Goal: Task Accomplishment & Management: Complete application form

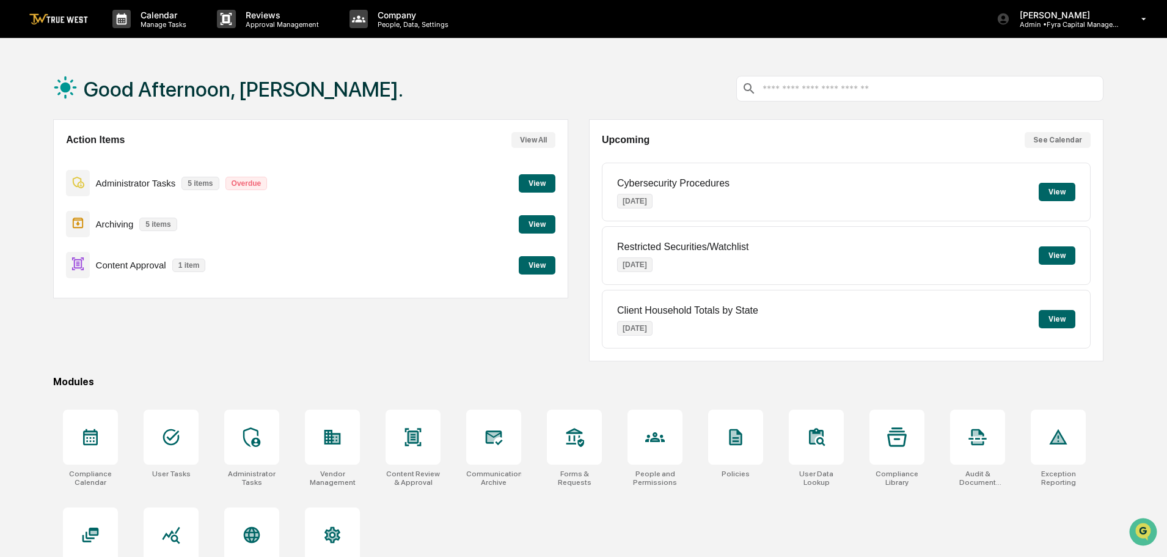
click at [538, 260] on button "View" at bounding box center [537, 265] width 37 height 18
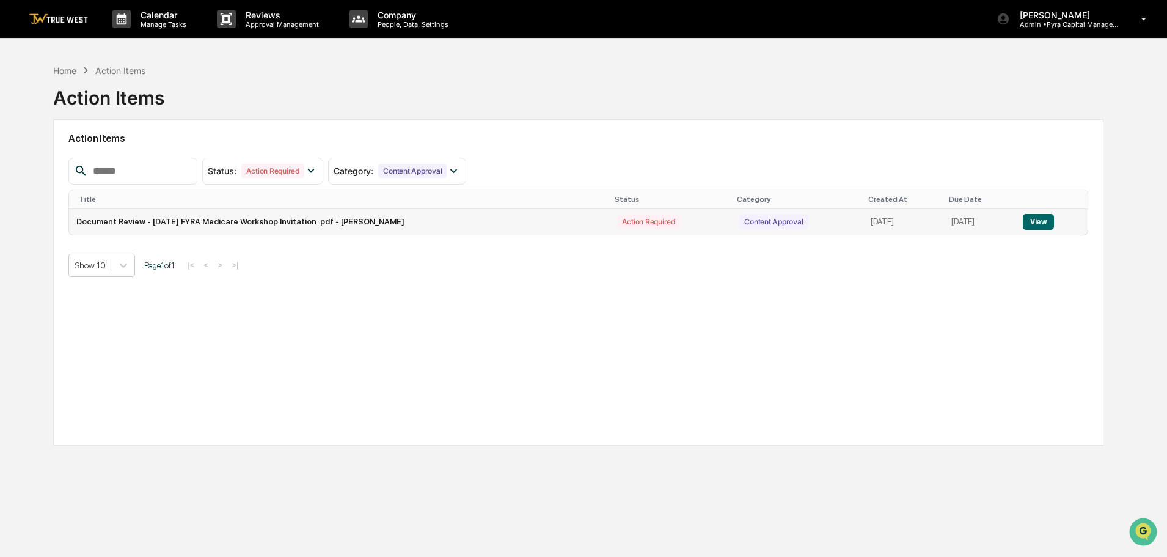
click at [1047, 222] on button "View" at bounding box center [1038, 222] width 31 height 16
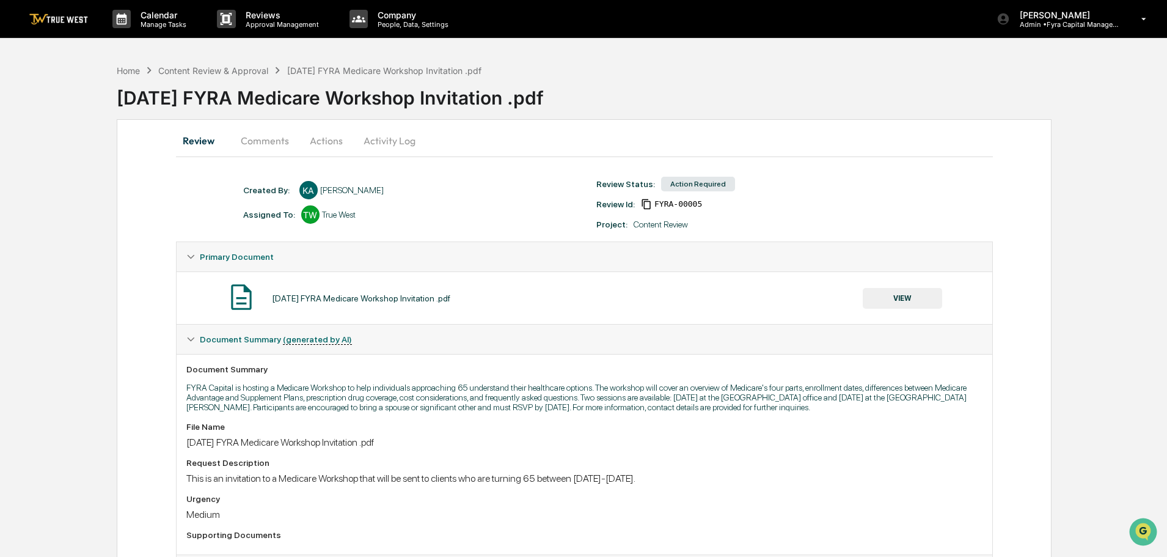
click at [906, 301] on button "VIEW" at bounding box center [902, 298] width 79 height 21
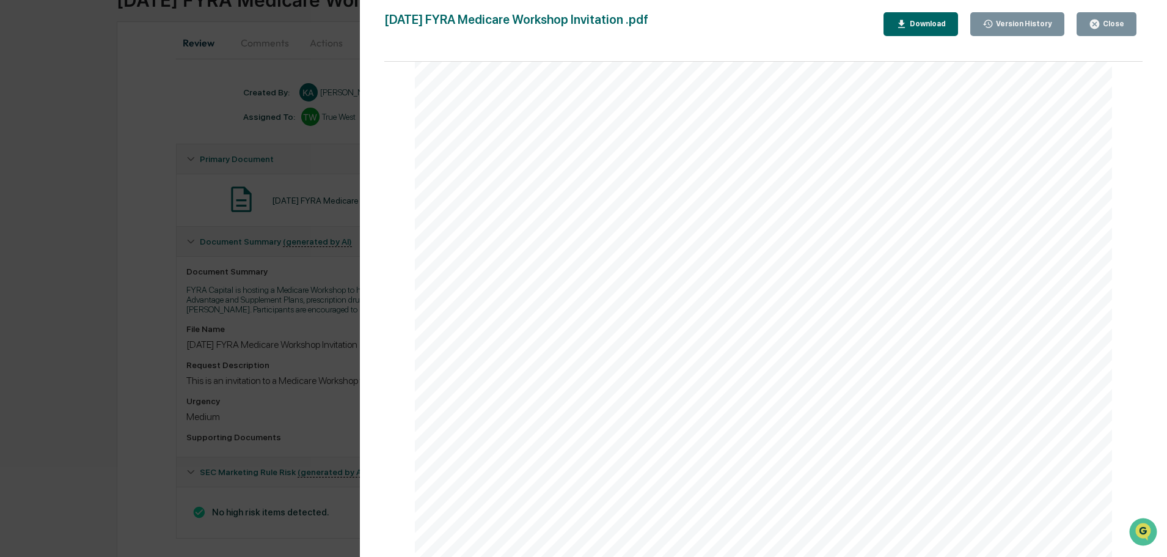
scroll to position [111, 0]
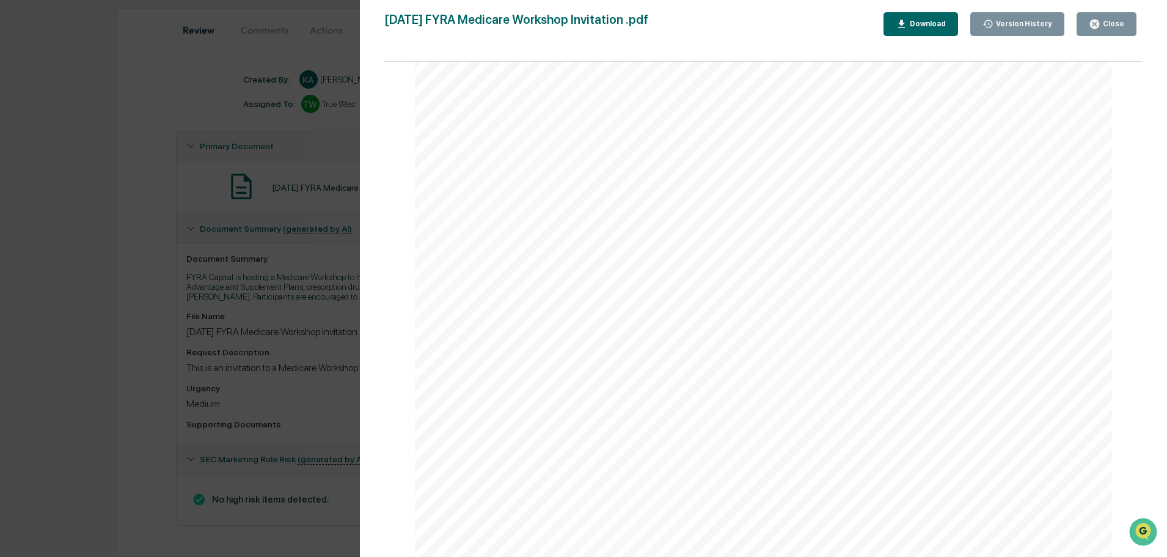
click at [192, 68] on div "Version History [DATE] 07:25 PM [PERSON_NAME] [DATE] FYRA Medicare Workshop Inv…" at bounding box center [583, 278] width 1167 height 557
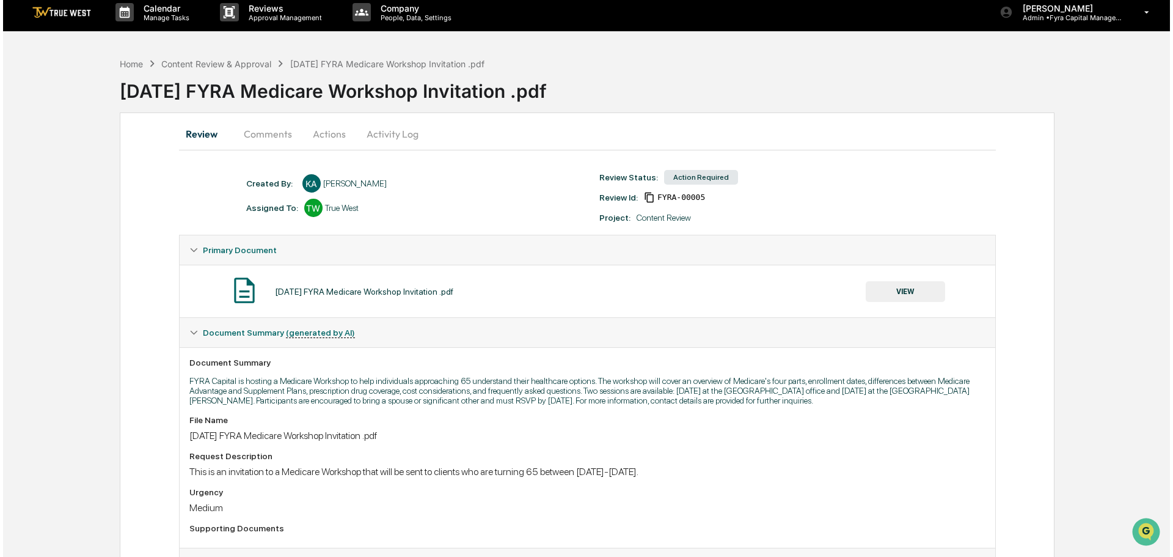
scroll to position [0, 0]
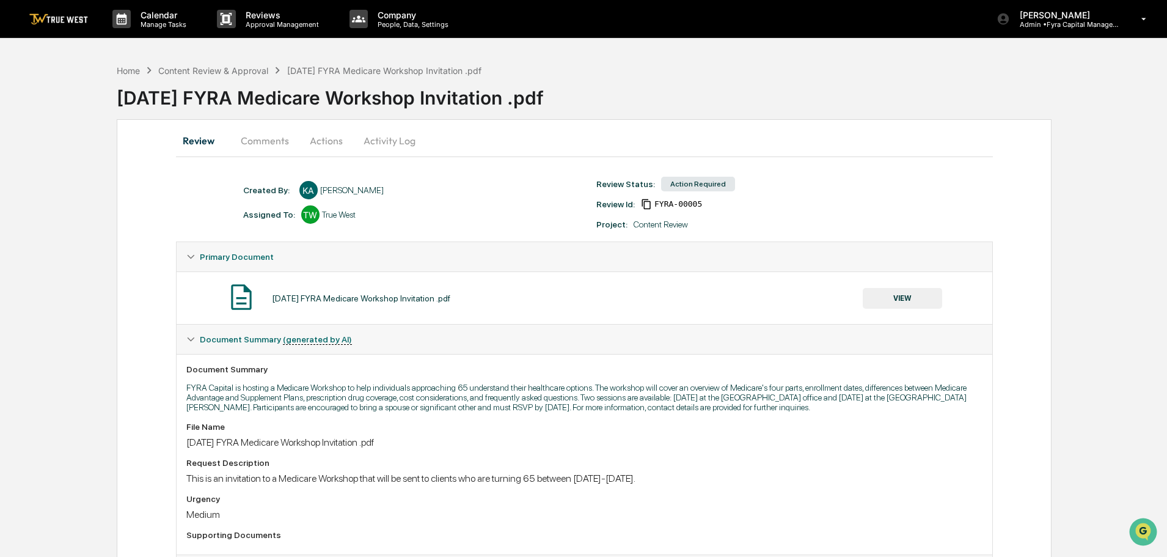
click at [324, 142] on button "Actions" at bounding box center [326, 140] width 55 height 29
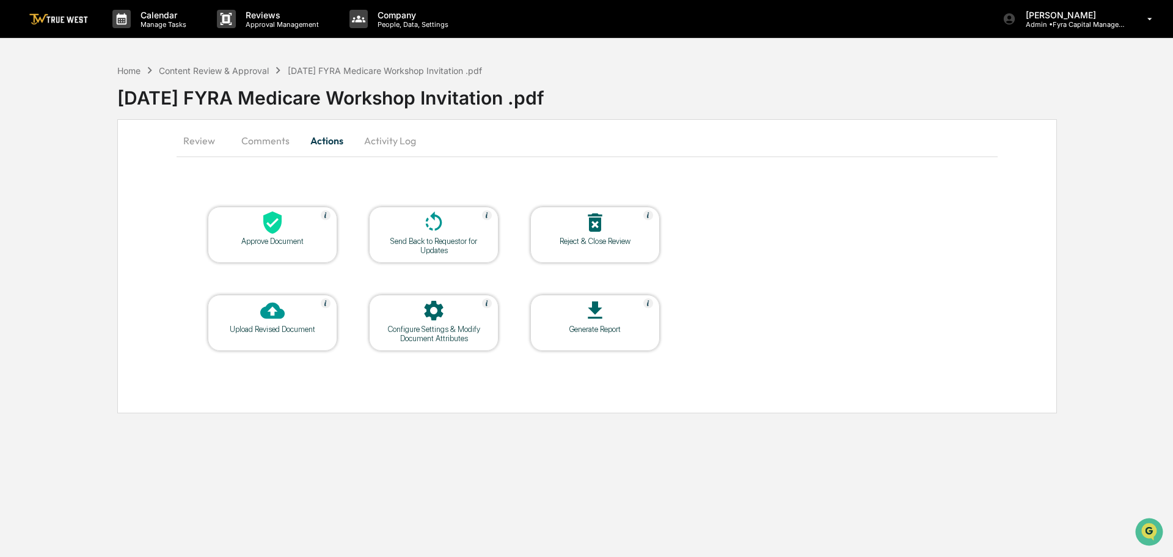
click at [274, 229] on icon at bounding box center [272, 222] width 18 height 23
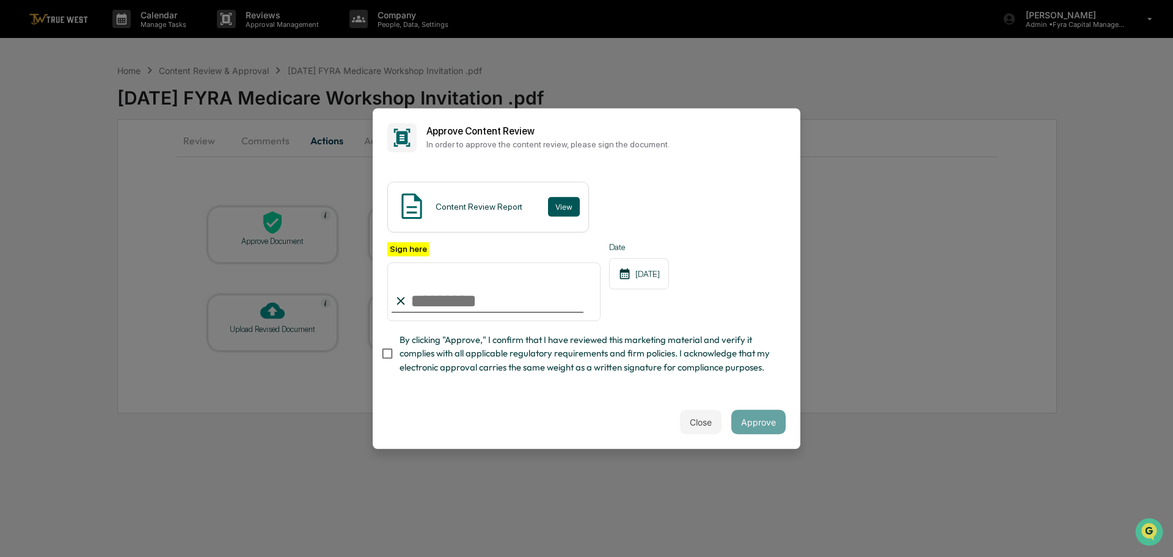
click at [560, 197] on button "View" at bounding box center [564, 207] width 32 height 20
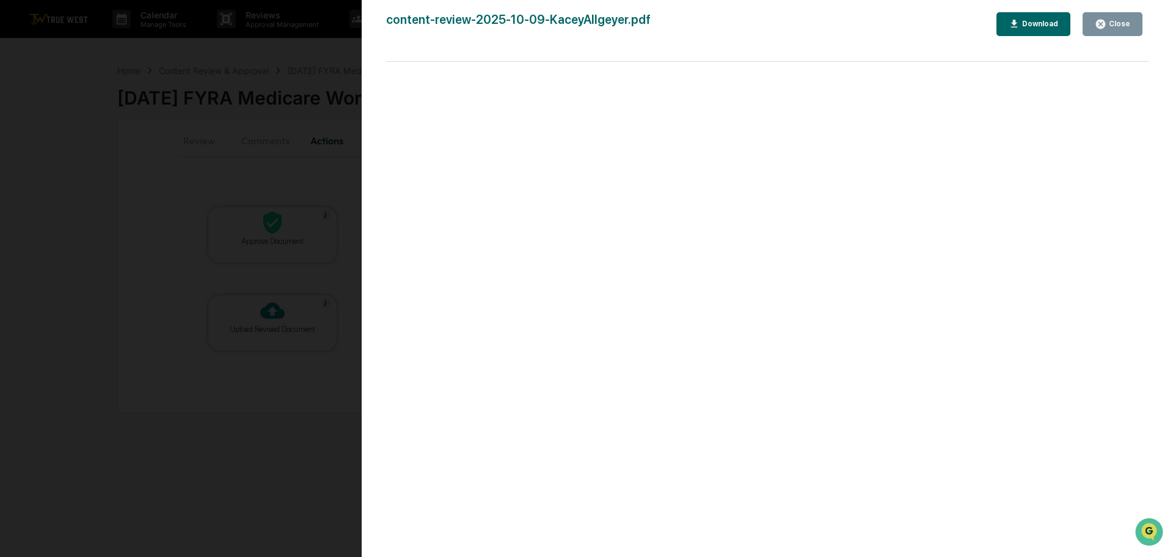
click at [332, 51] on div "Version History [DATE] 08:10 PM [PERSON_NAME] content-review-2025-10-09-KaceyAl…" at bounding box center [586, 278] width 1173 height 557
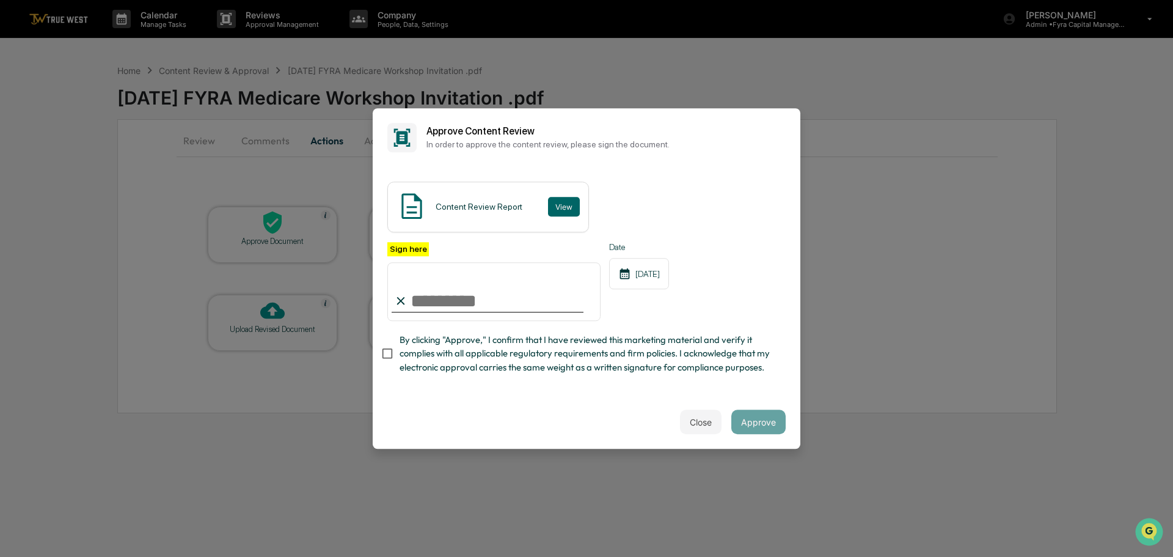
click at [442, 287] on input "Sign here" at bounding box center [493, 291] width 213 height 59
type input "**********"
click at [760, 428] on button "Approve" at bounding box center [758, 421] width 54 height 24
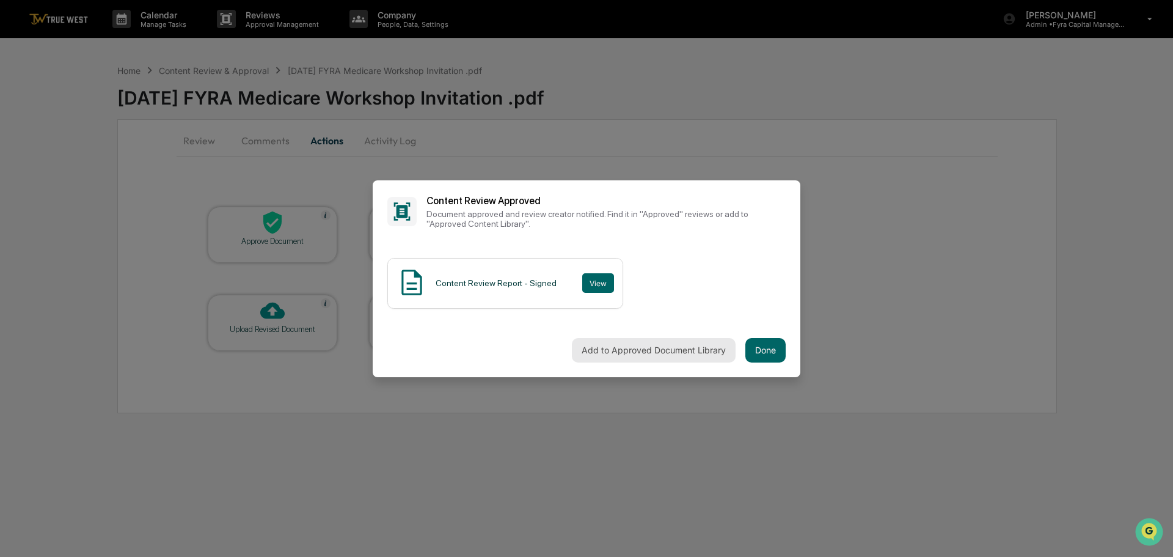
click at [646, 345] on button "Add to Approved Document Library" at bounding box center [654, 350] width 164 height 24
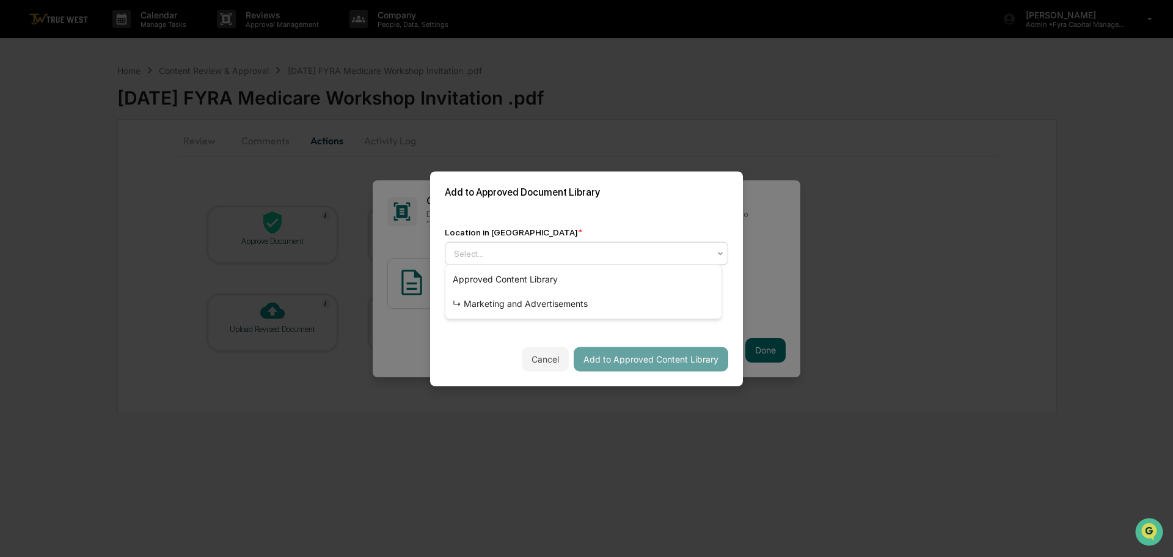
click at [555, 249] on div at bounding box center [581, 253] width 255 height 12
click at [533, 304] on div "↳ Marketing and Advertisements" at bounding box center [583, 303] width 276 height 24
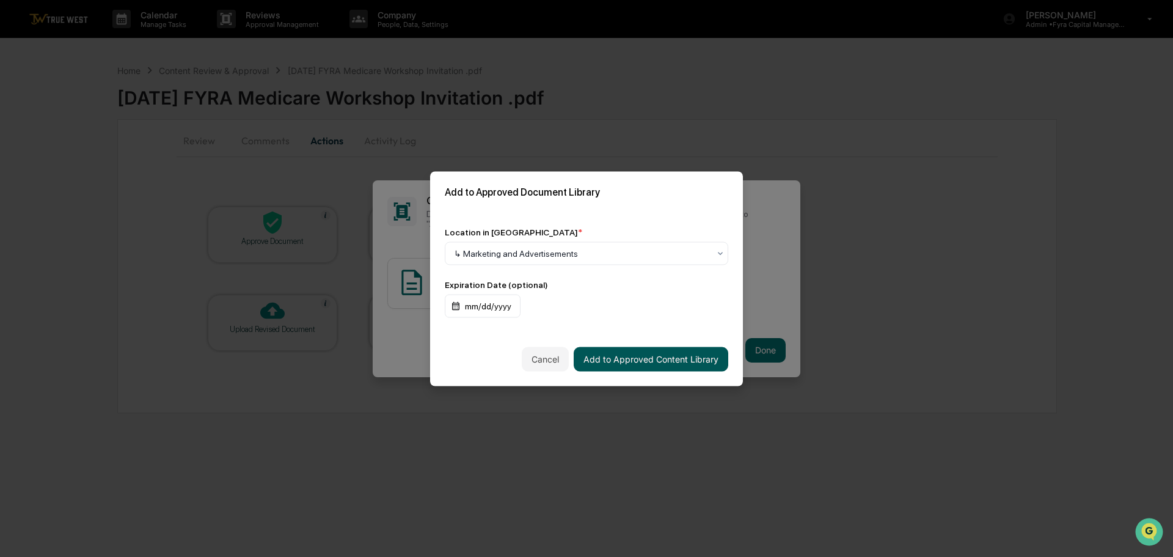
click at [618, 355] on button "Add to Approved Content Library" at bounding box center [651, 358] width 155 height 24
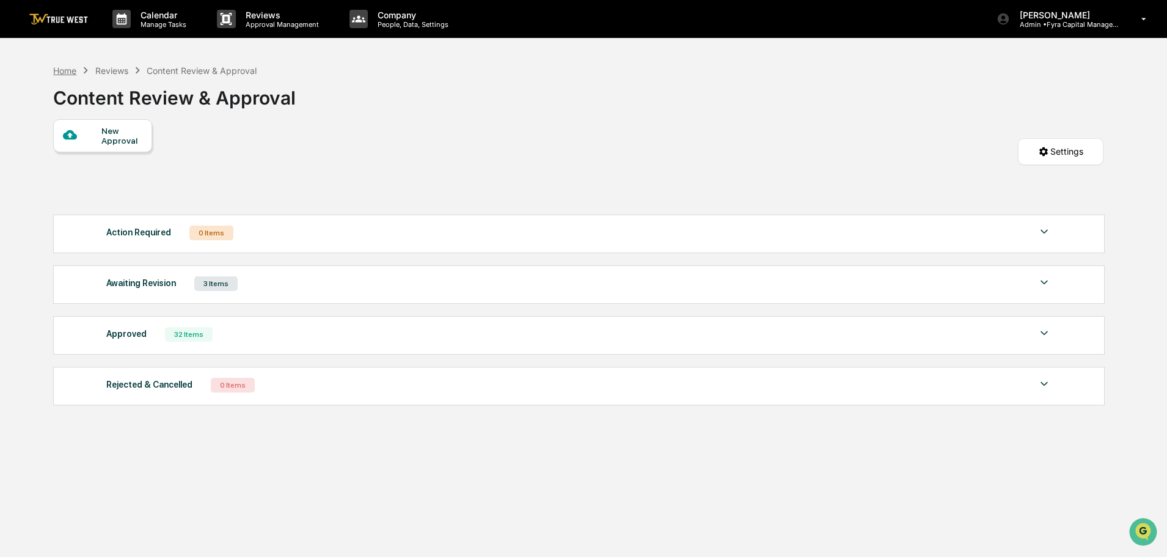
click at [60, 69] on div "Home" at bounding box center [64, 70] width 23 height 10
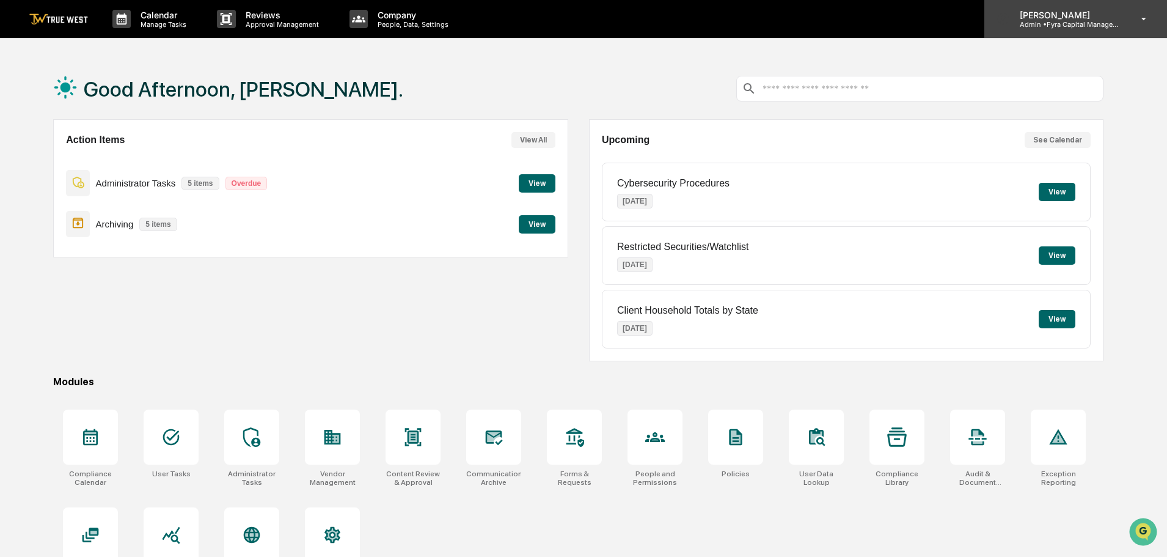
click at [1066, 23] on p "Admin • Fyra Capital Management" at bounding box center [1067, 24] width 114 height 9
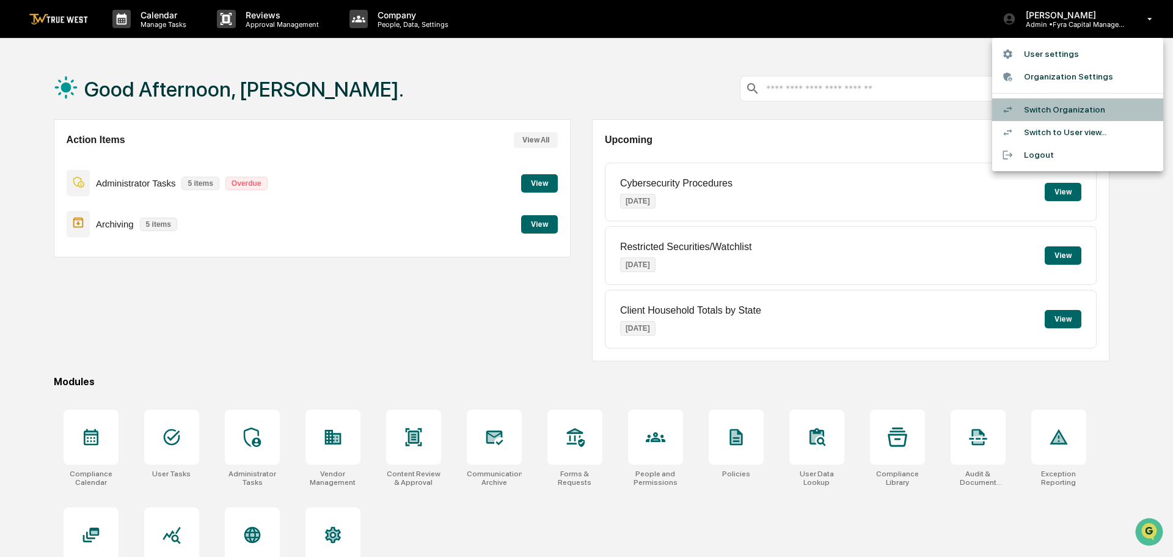
click at [1036, 111] on li "Switch Organization" at bounding box center [1077, 109] width 171 height 23
